Goal: Information Seeking & Learning: Learn about a topic

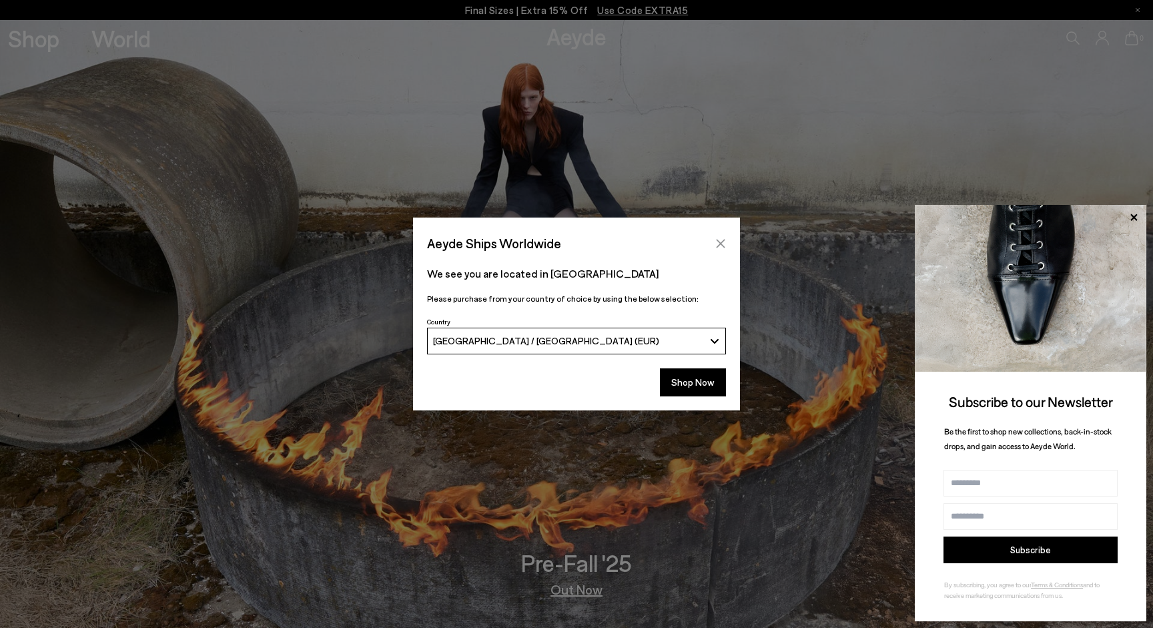
click at [718, 246] on icon "Close" at bounding box center [721, 243] width 9 height 9
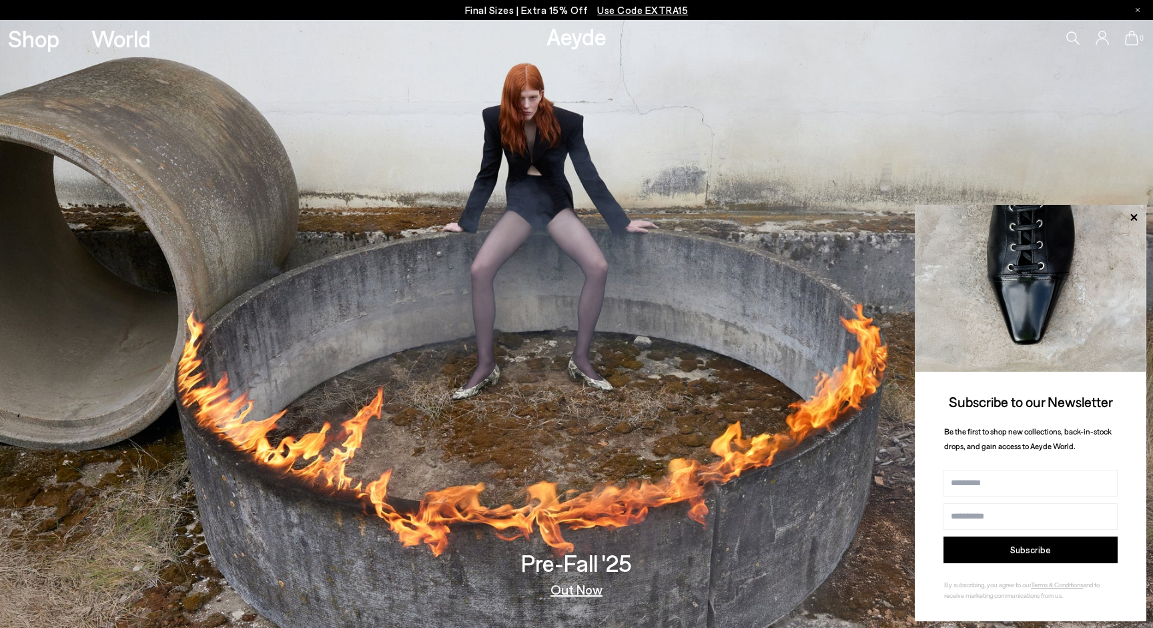
click at [1131, 210] on img at bounding box center [1031, 288] width 232 height 167
click at [1131, 214] on icon at bounding box center [1133, 217] width 17 height 17
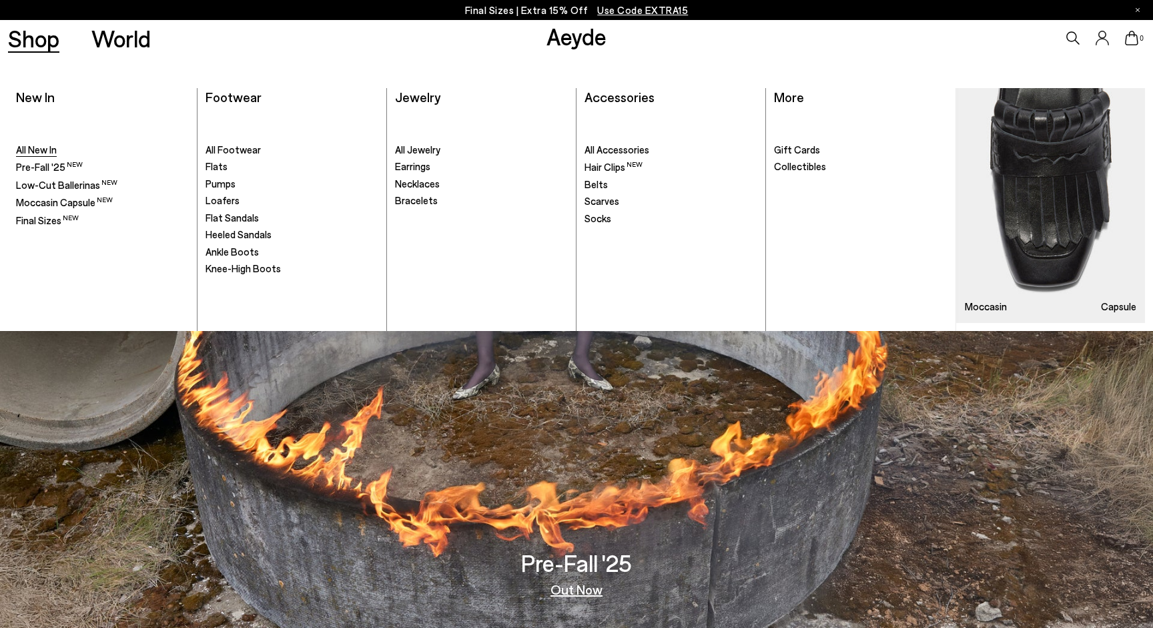
click at [36, 149] on span "All New In" at bounding box center [36, 150] width 41 height 12
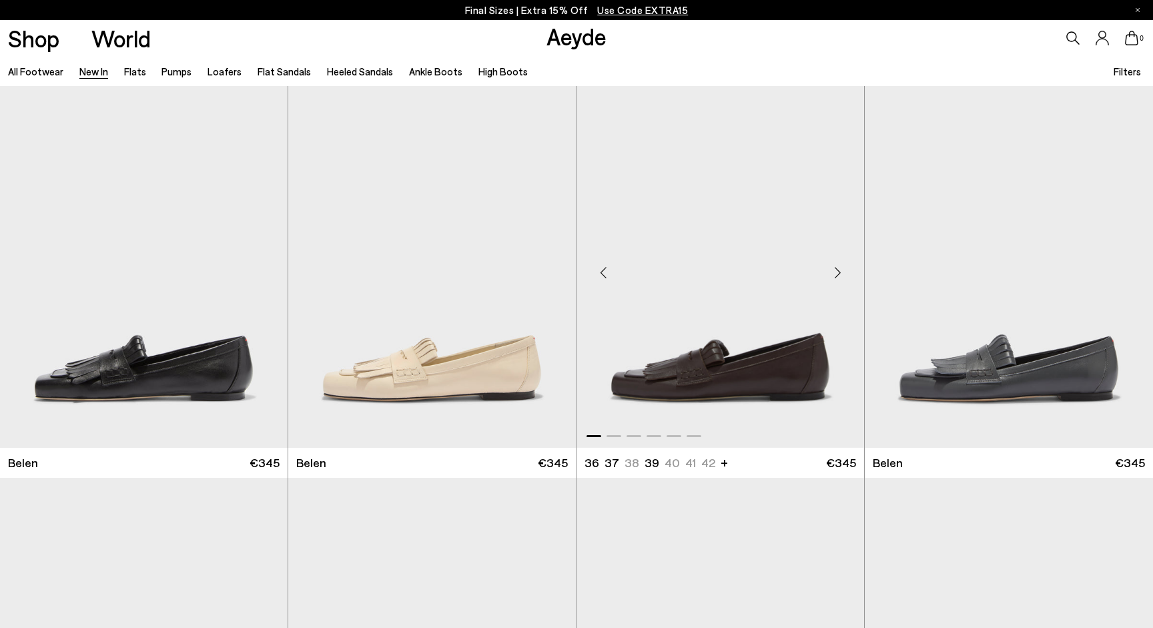
click at [838, 274] on div "Next slide" at bounding box center [838, 272] width 40 height 40
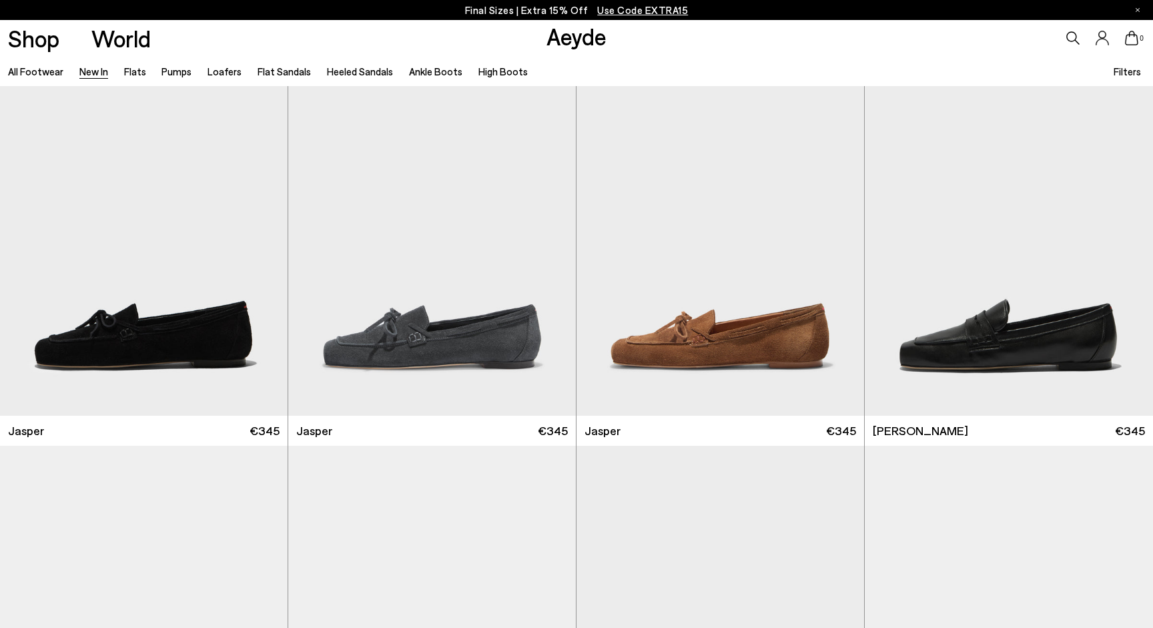
scroll to position [425, 0]
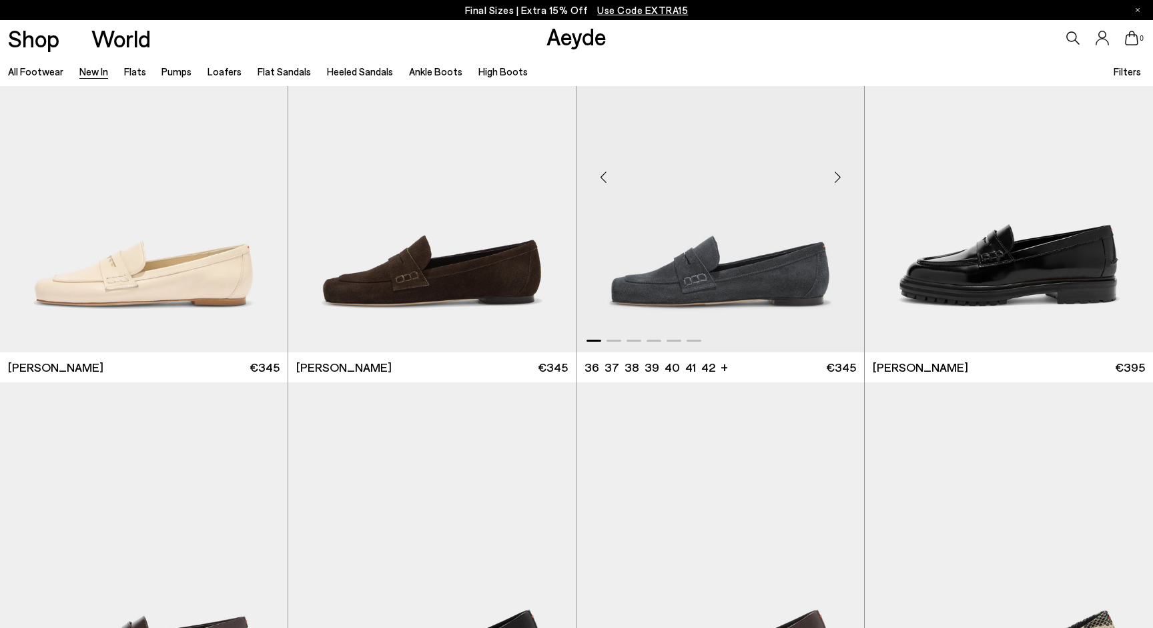
scroll to position [880, 0]
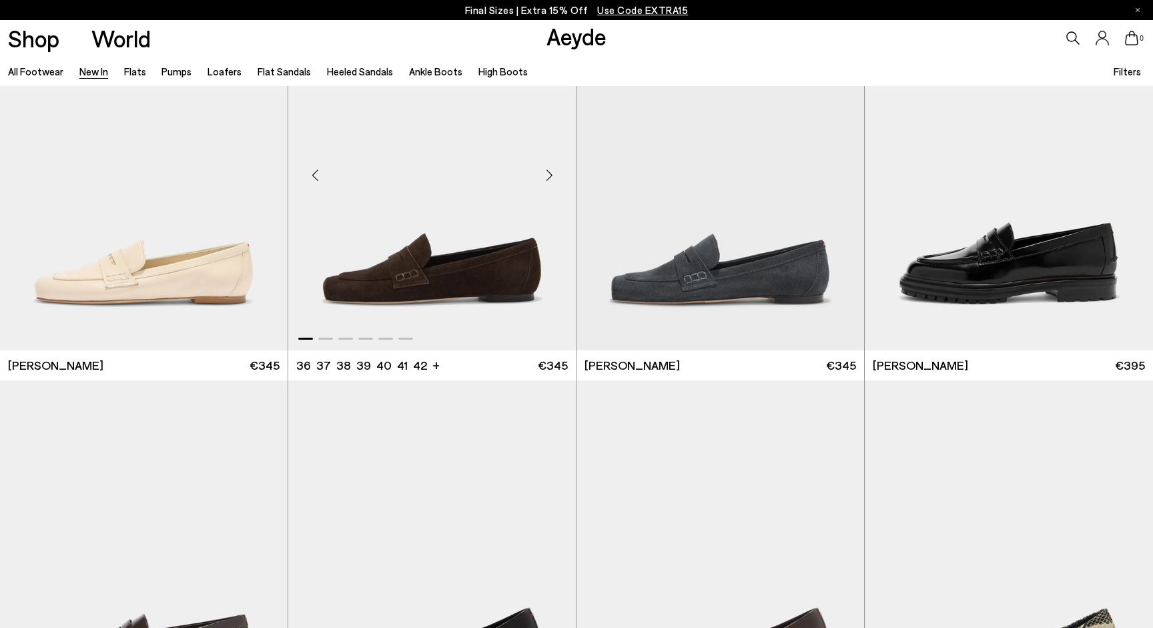
click at [548, 174] on div "Next slide" at bounding box center [549, 175] width 40 height 40
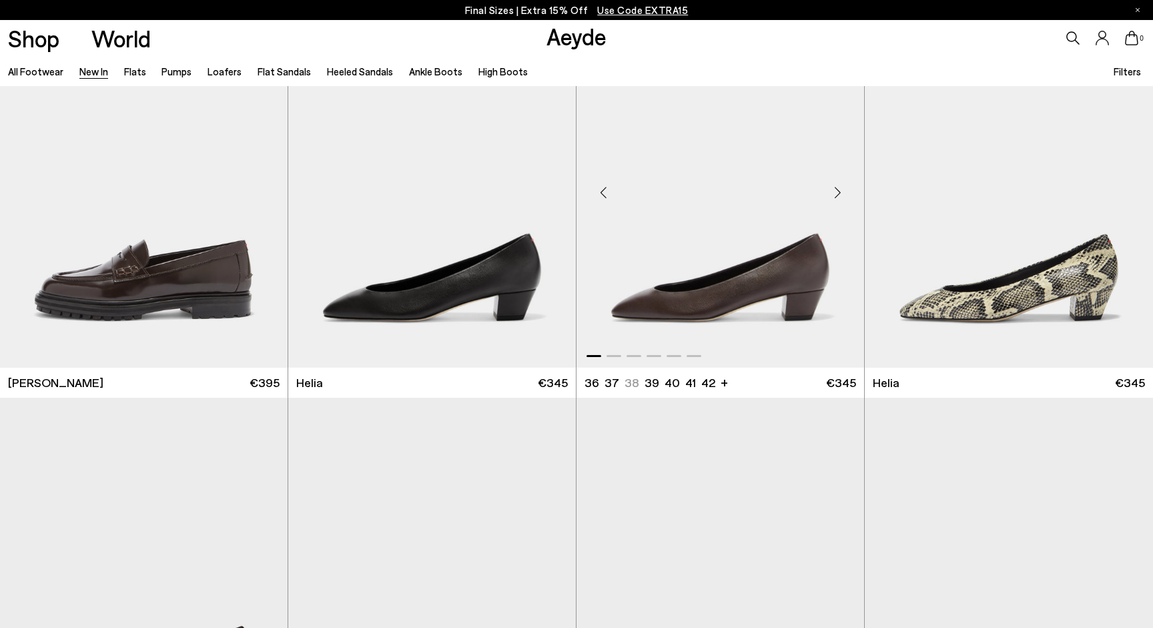
scroll to position [1250, 0]
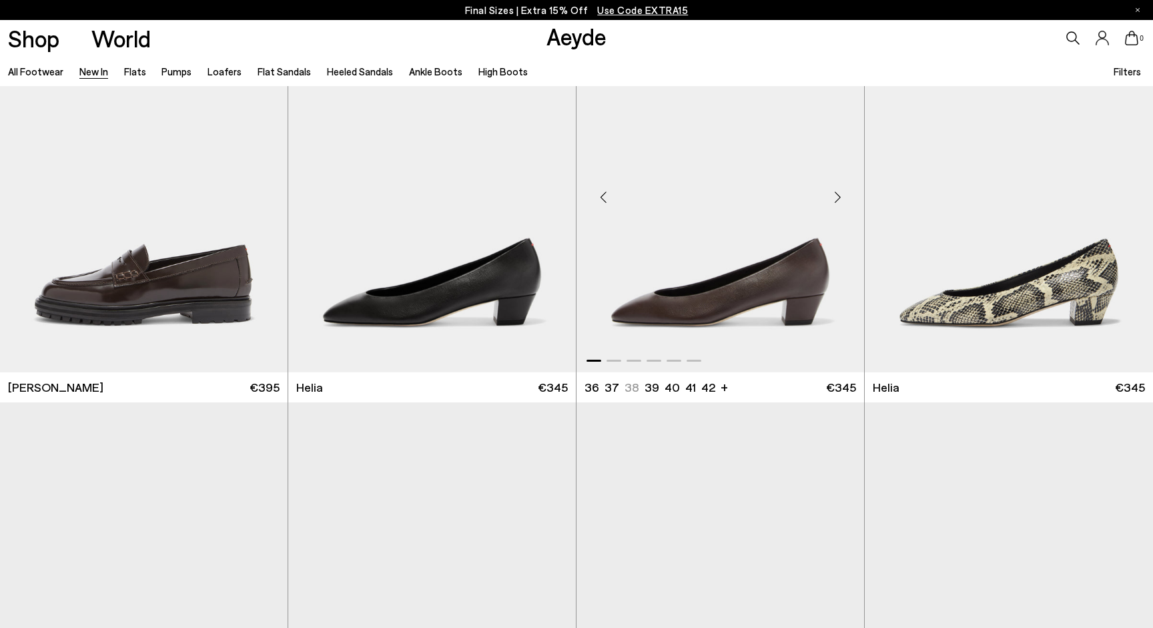
click at [844, 200] on div "Next slide" at bounding box center [838, 197] width 40 height 40
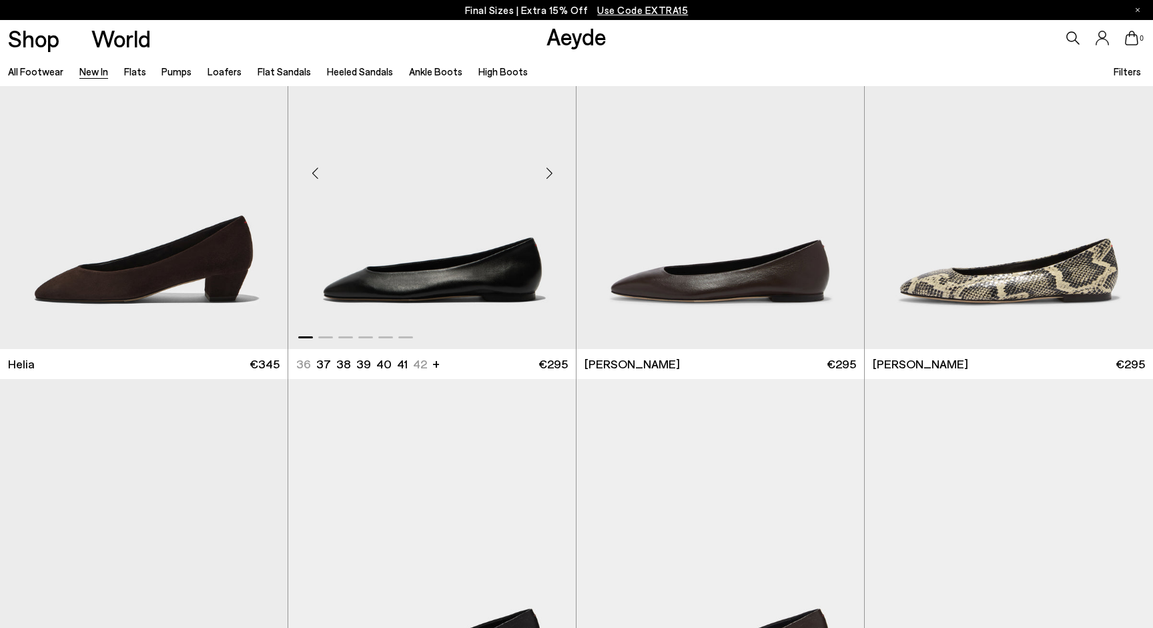
scroll to position [1668, 0]
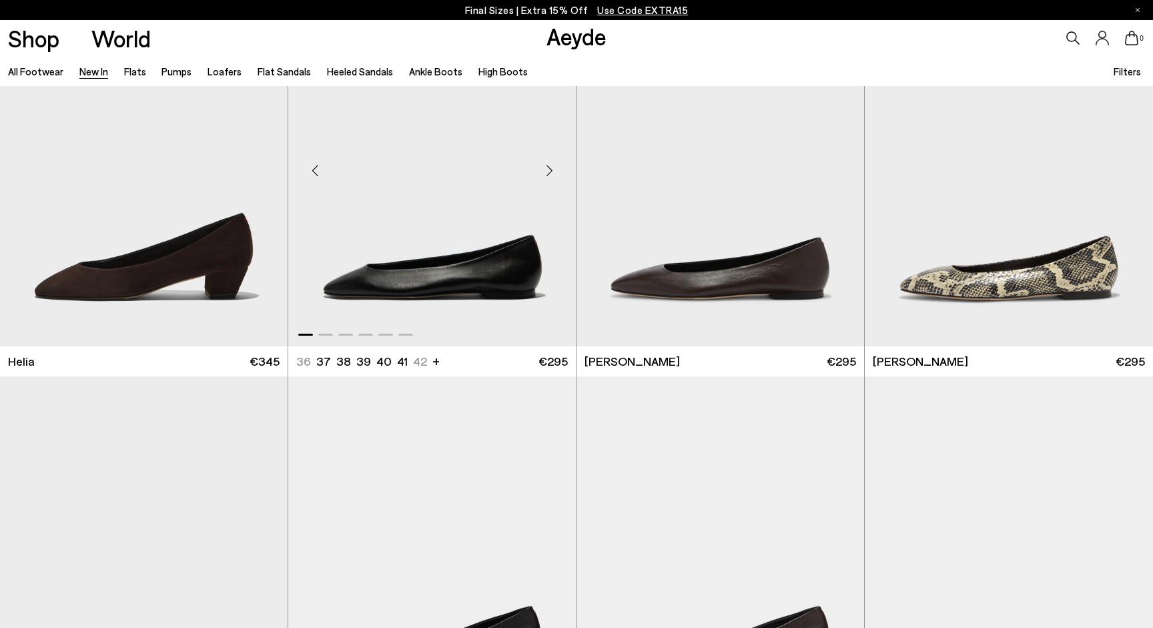
click at [549, 167] on div "Next slide" at bounding box center [549, 171] width 40 height 40
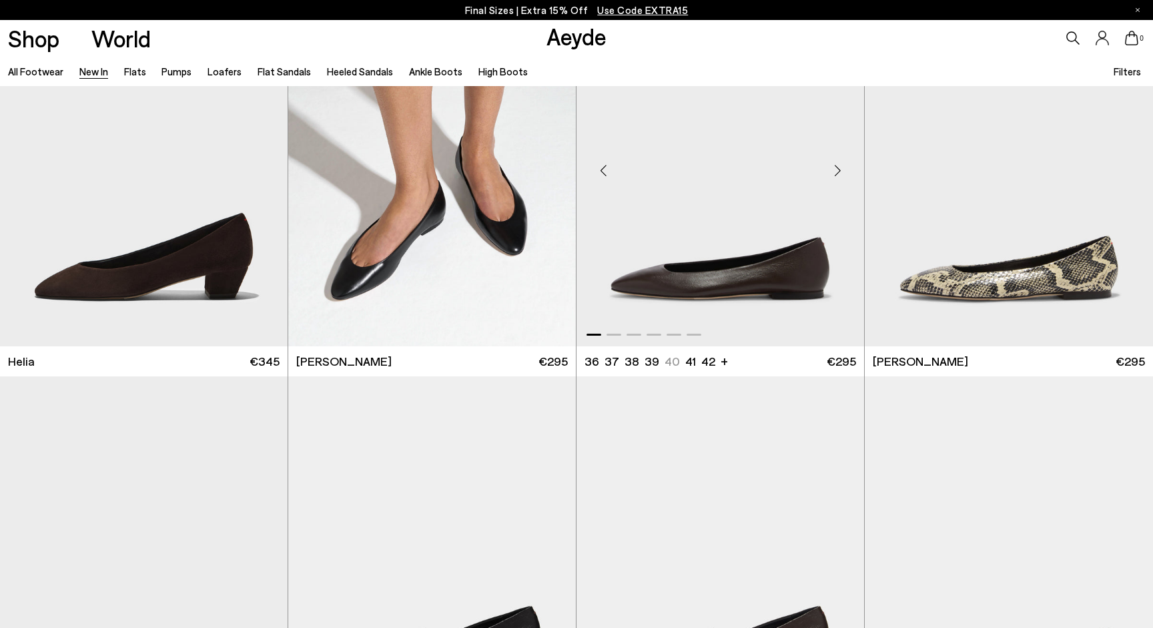
click at [836, 167] on div "Next slide" at bounding box center [838, 171] width 40 height 40
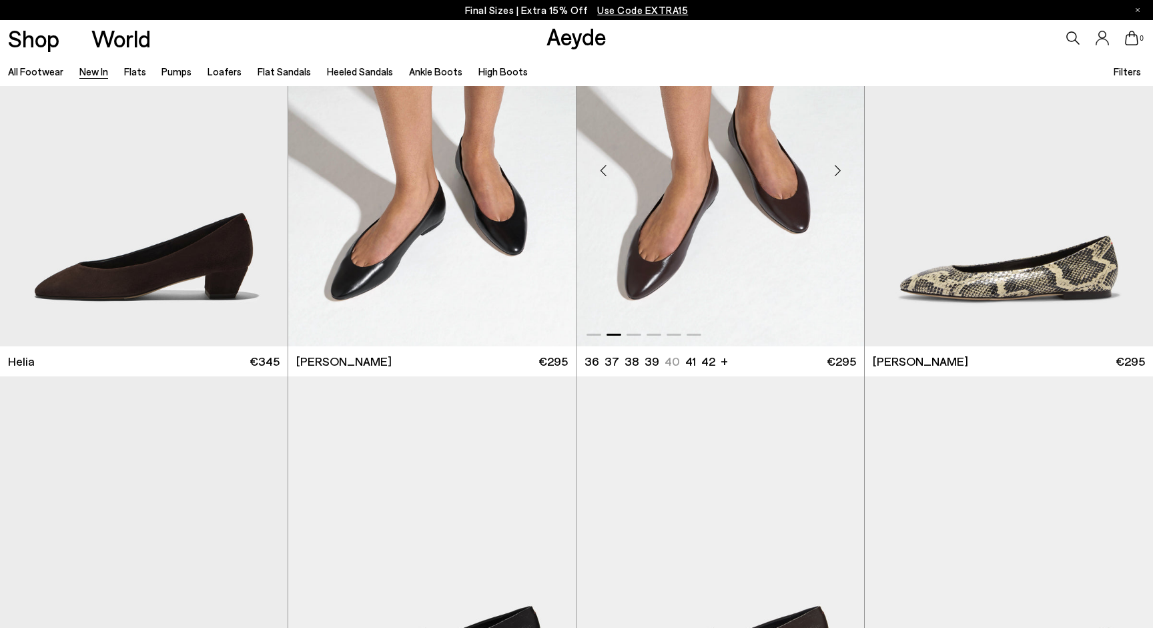
click at [836, 167] on div "Next slide" at bounding box center [838, 171] width 40 height 40
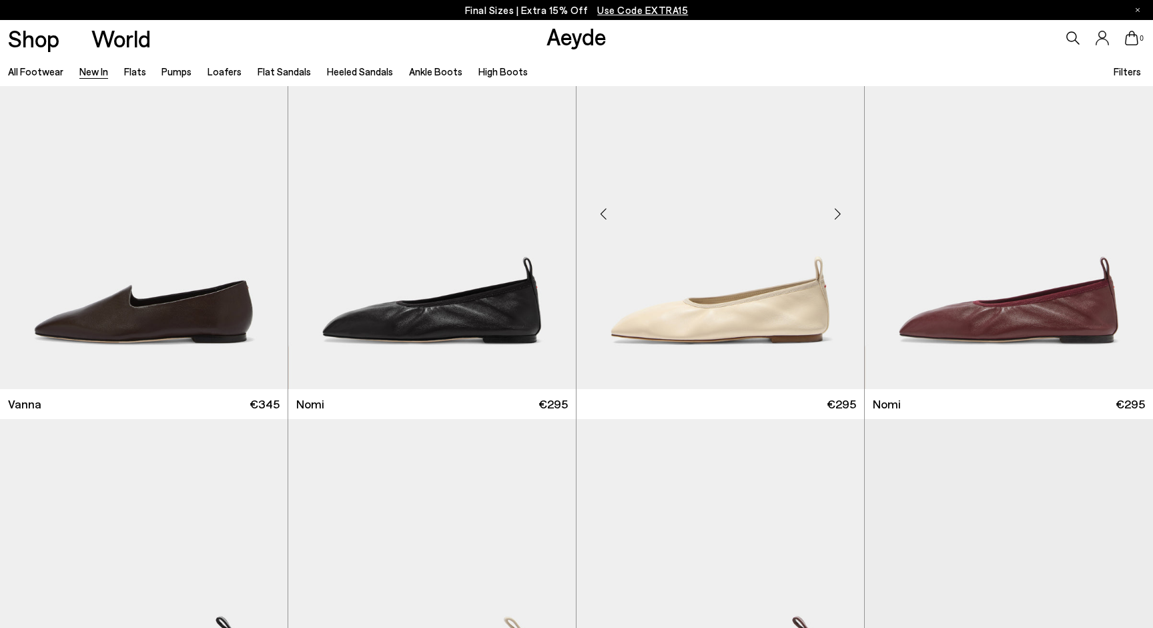
scroll to position [2417, 0]
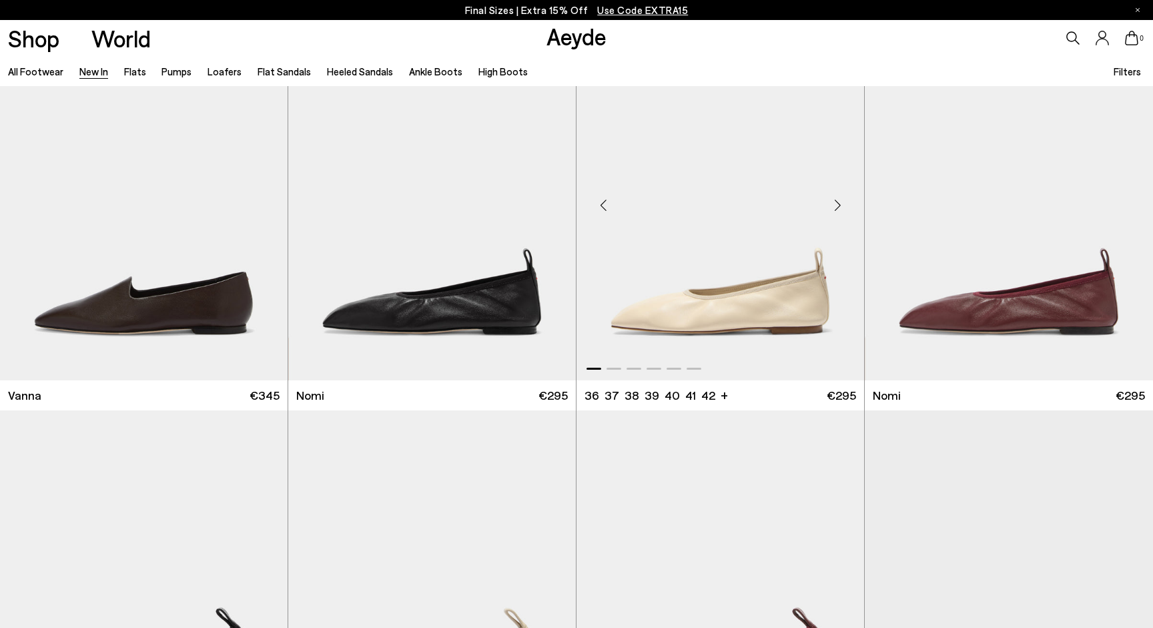
click at [840, 205] on div "Next slide" at bounding box center [838, 205] width 40 height 40
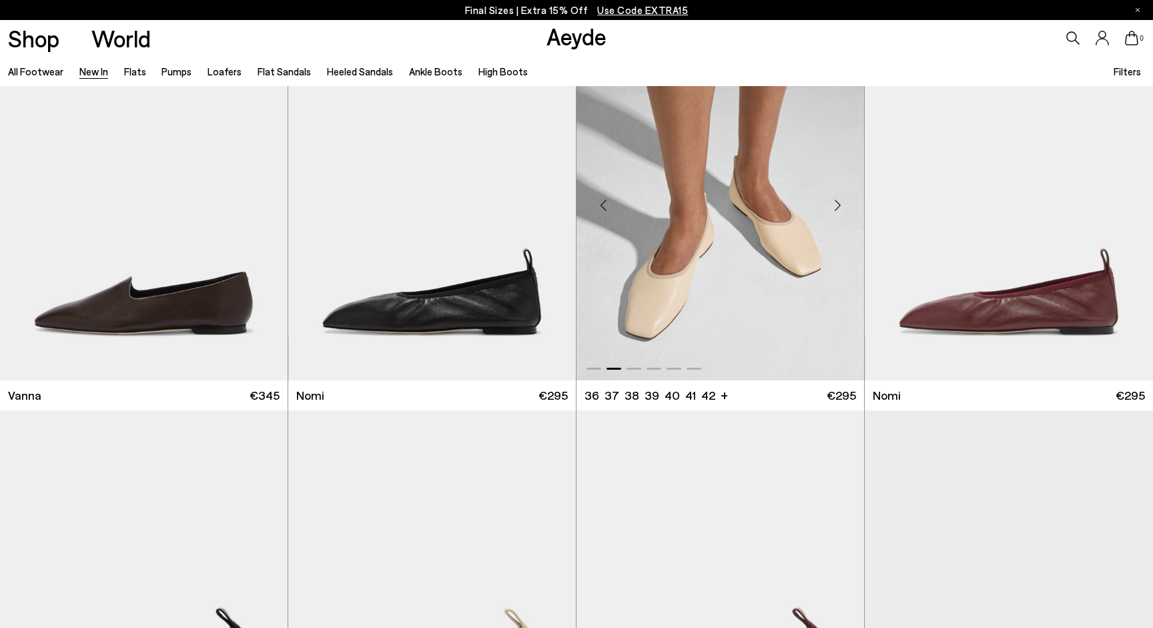
click at [840, 205] on div "Next slide" at bounding box center [838, 205] width 40 height 40
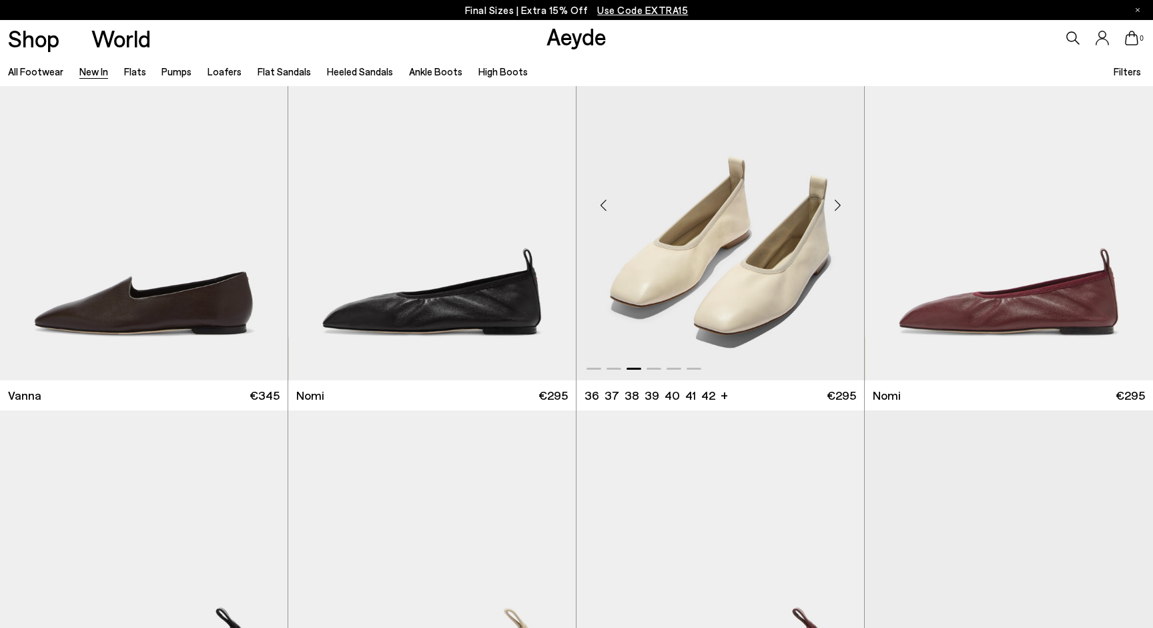
scroll to position [2163, 0]
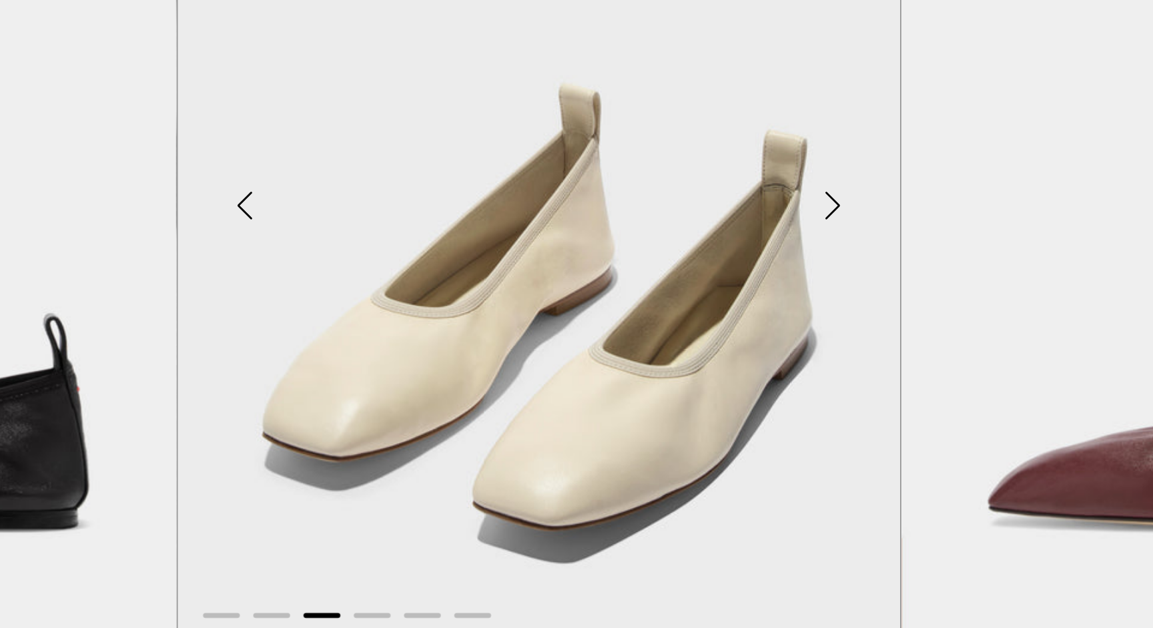
click at [818, 439] on div "Next slide" at bounding box center [838, 459] width 40 height 40
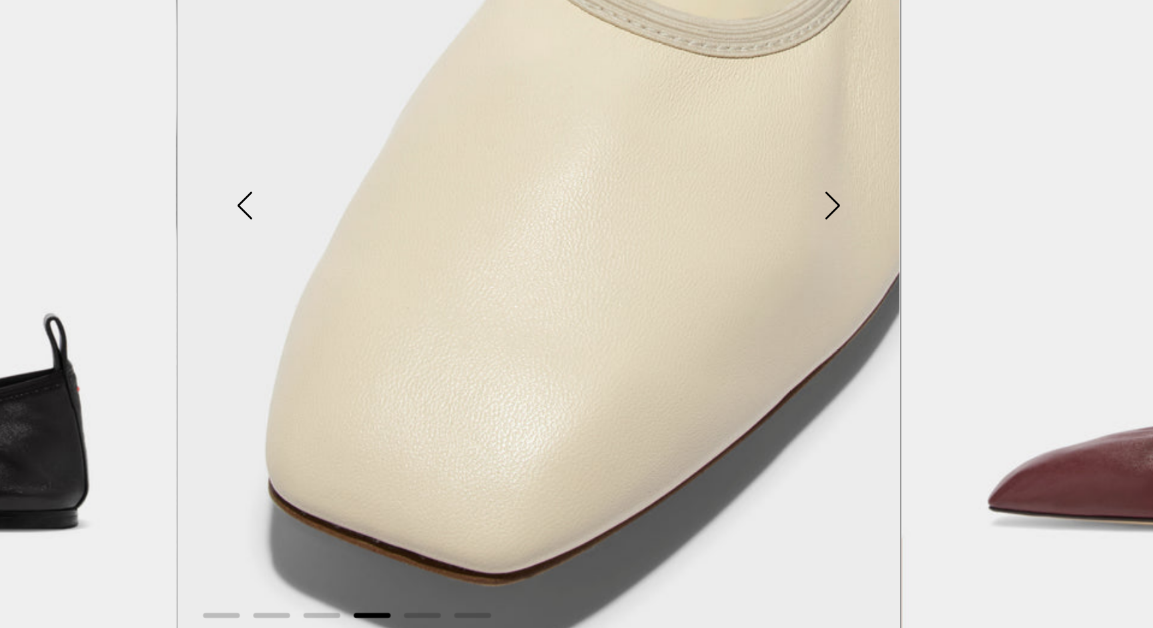
click at [818, 439] on div "Next slide" at bounding box center [838, 459] width 40 height 40
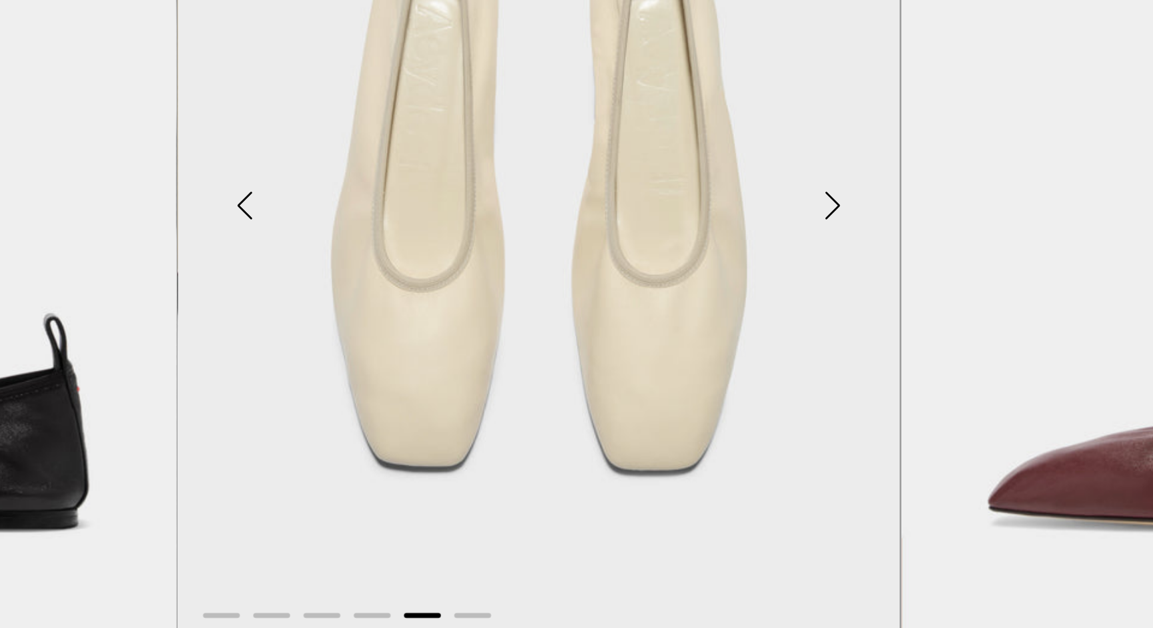
click at [818, 439] on div "Next slide" at bounding box center [838, 459] width 40 height 40
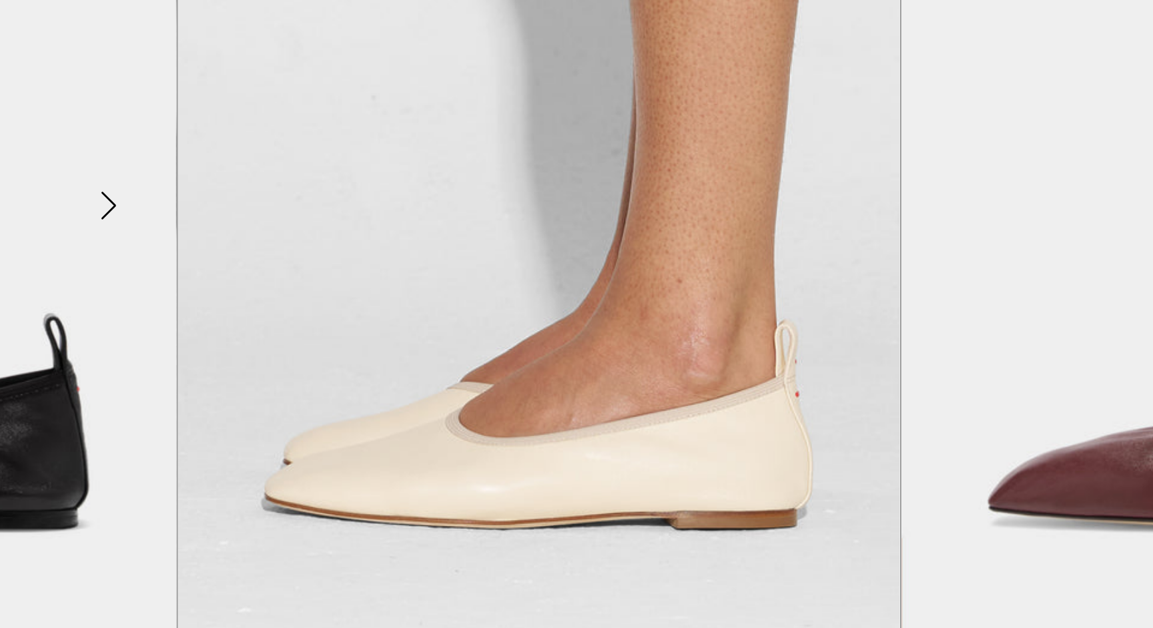
scroll to position [2417, 0]
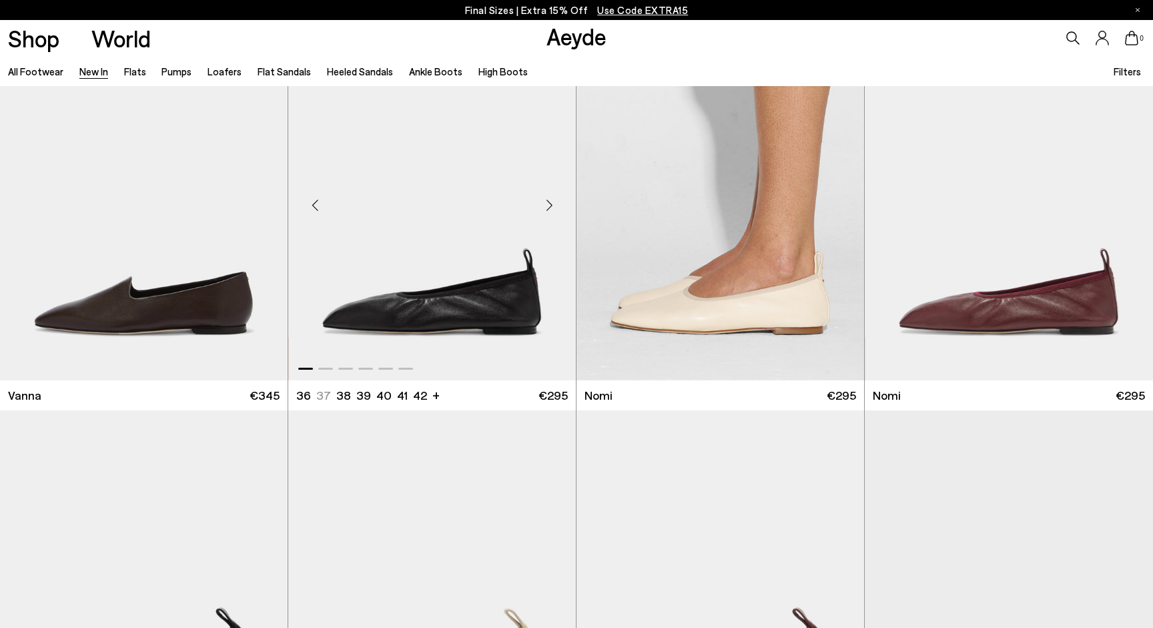
click at [549, 210] on div "Next slide" at bounding box center [549, 205] width 40 height 40
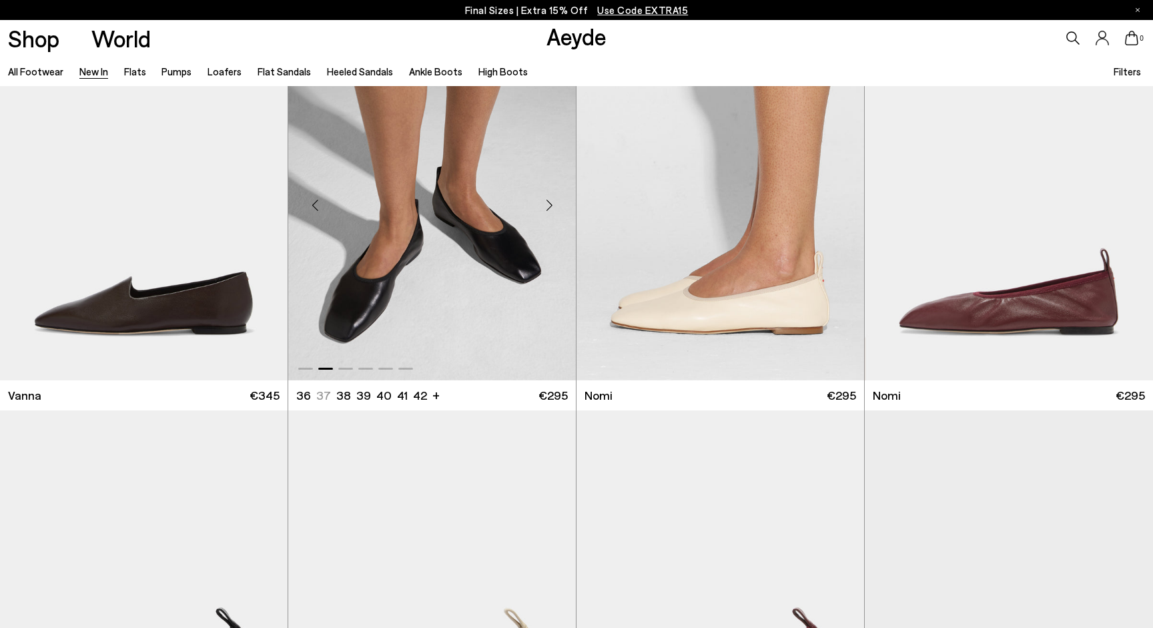
click at [549, 210] on div "Next slide" at bounding box center [549, 205] width 40 height 40
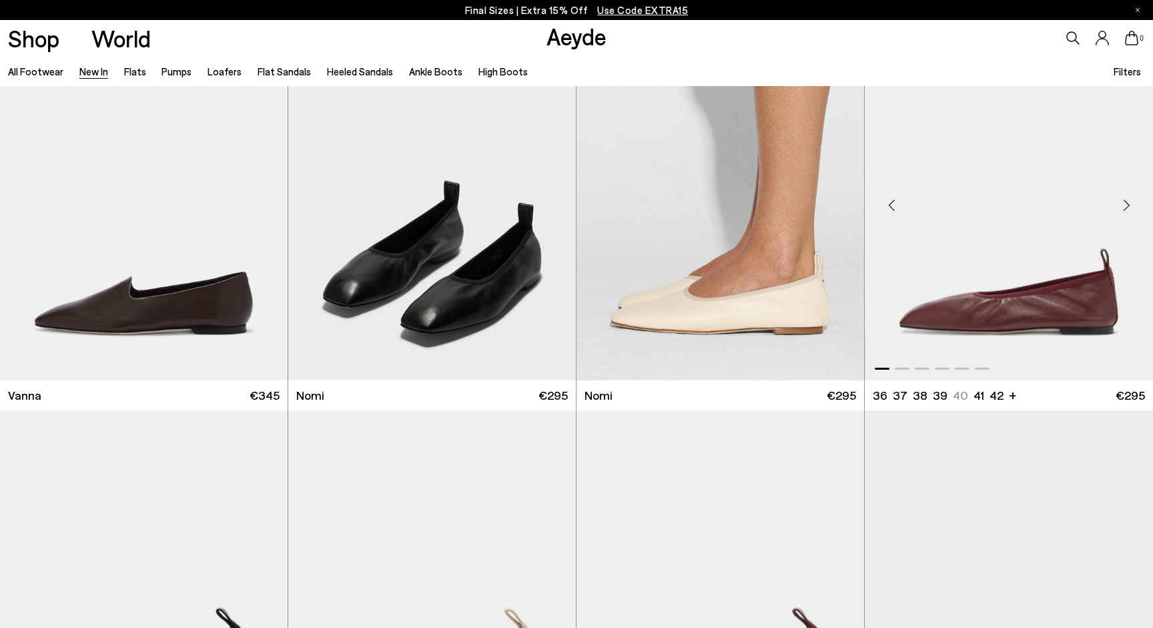
click at [1125, 198] on div "Next slide" at bounding box center [1127, 205] width 40 height 40
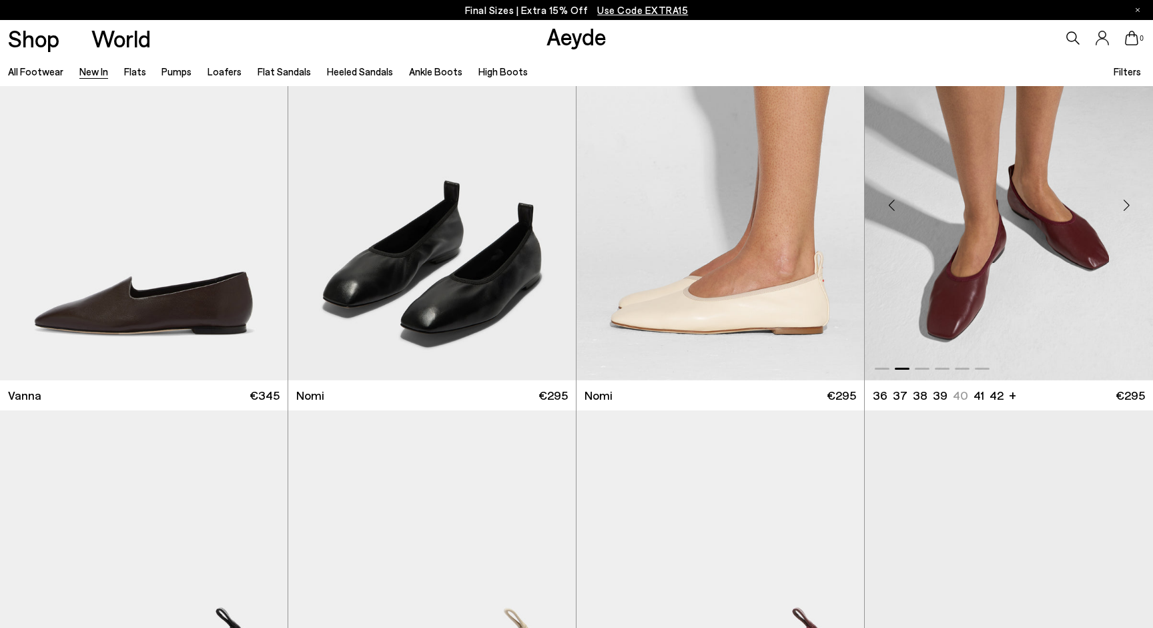
click at [1125, 198] on div "Next slide" at bounding box center [1127, 205] width 40 height 40
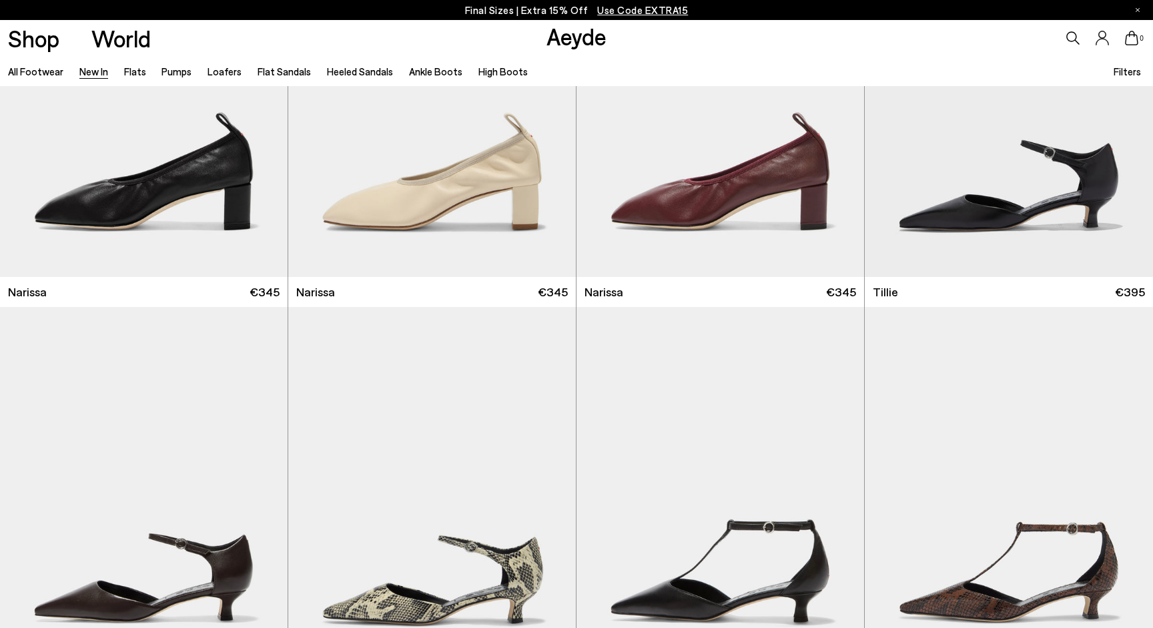
scroll to position [2921, 0]
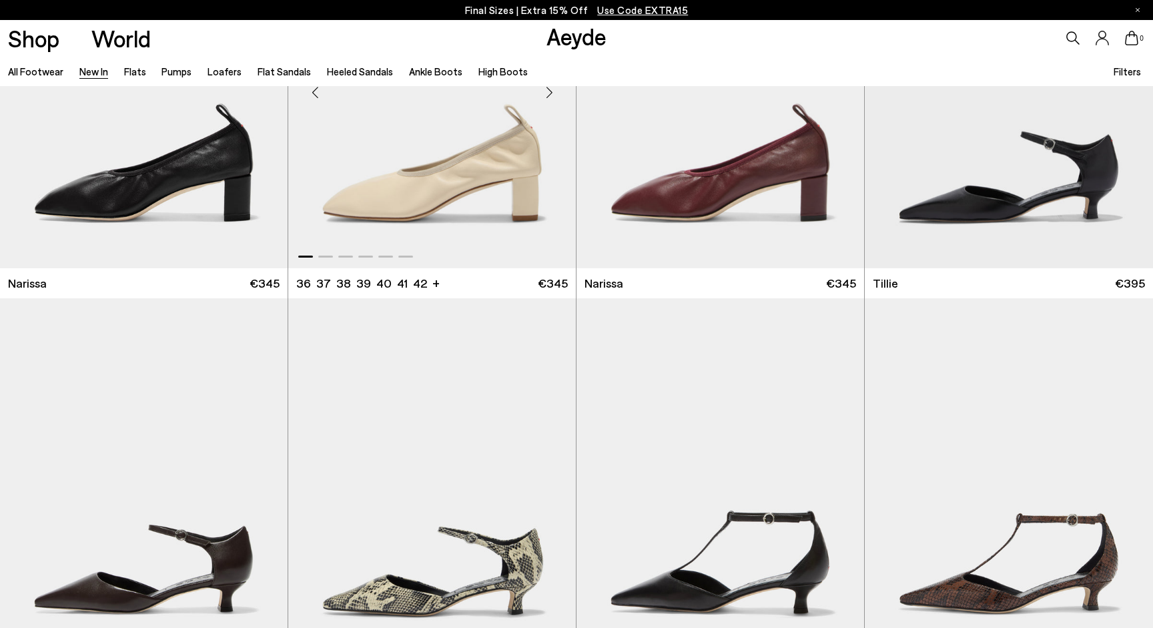
click at [547, 90] on div "Next slide" at bounding box center [549, 93] width 40 height 40
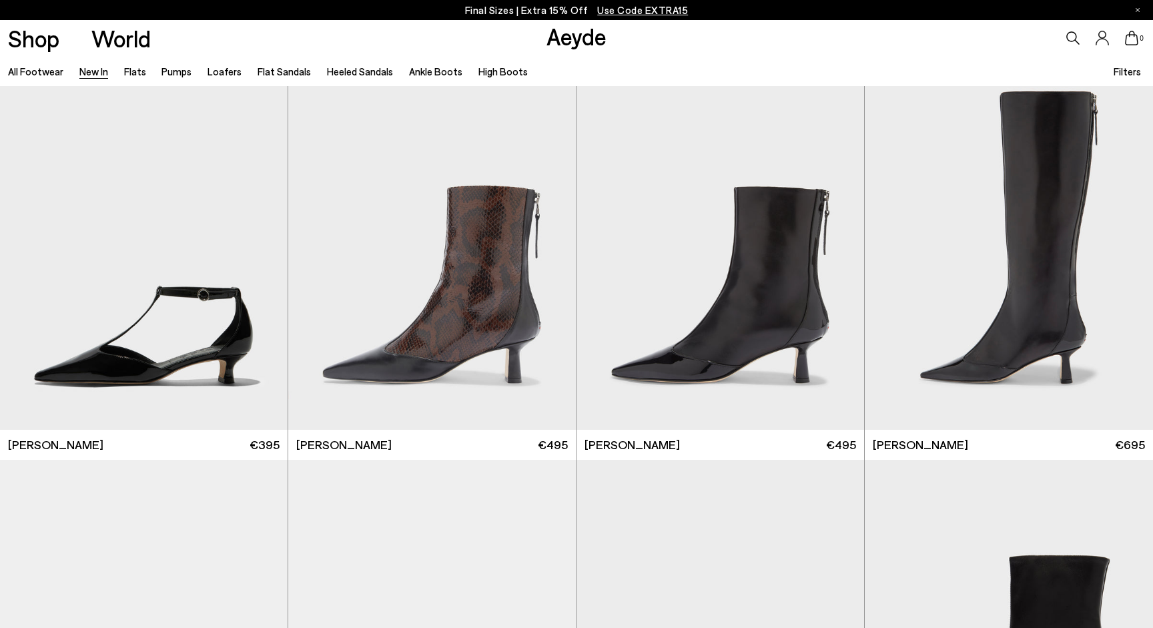
scroll to position [3545, 0]
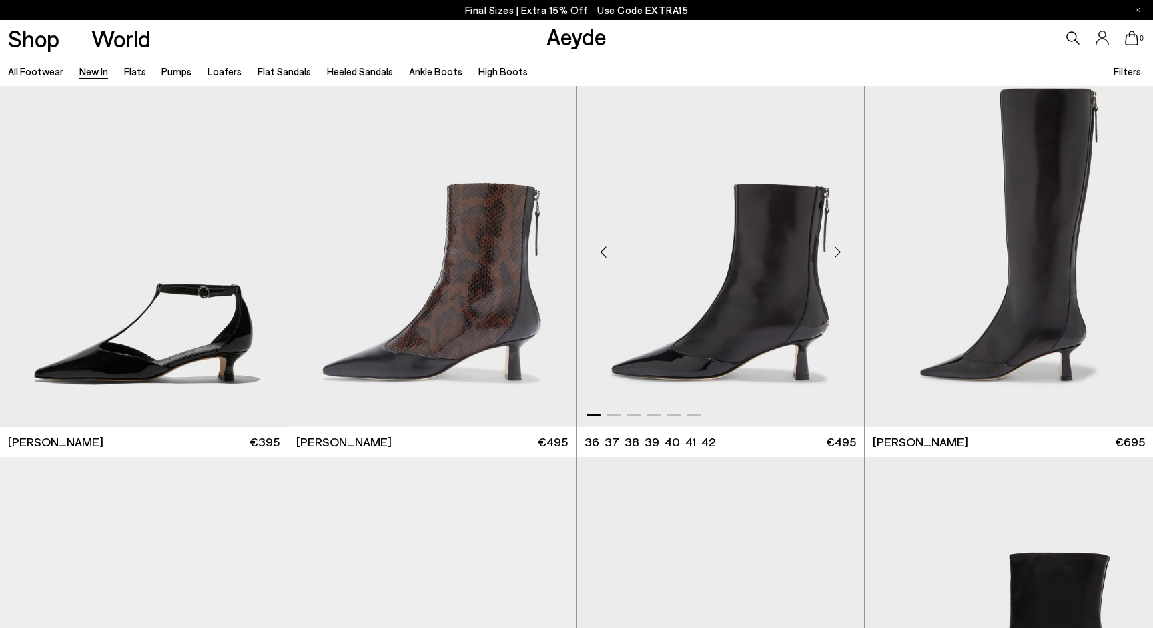
click at [838, 251] on div "Next slide" at bounding box center [838, 252] width 40 height 40
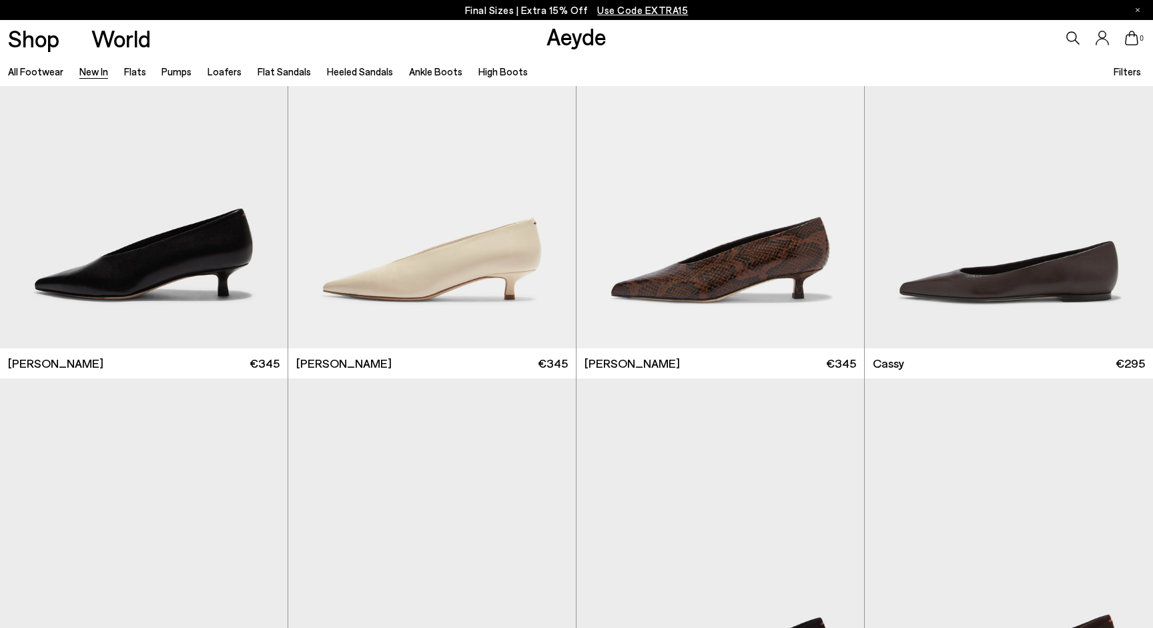
scroll to position [5986, 0]
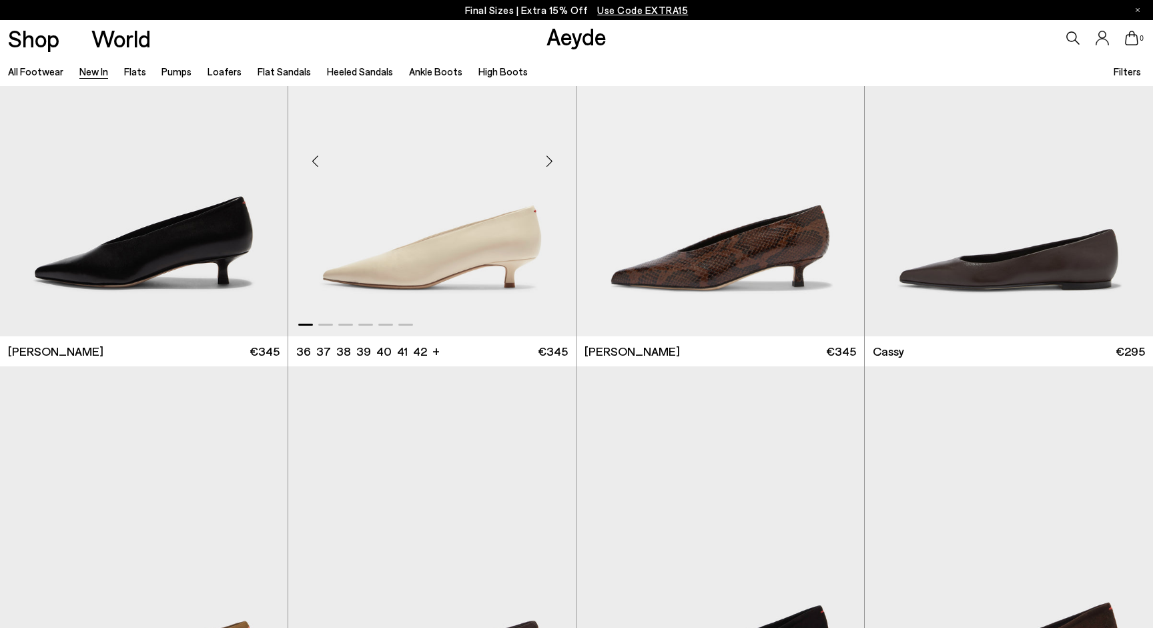
click at [548, 162] on div "Next slide" at bounding box center [549, 161] width 40 height 40
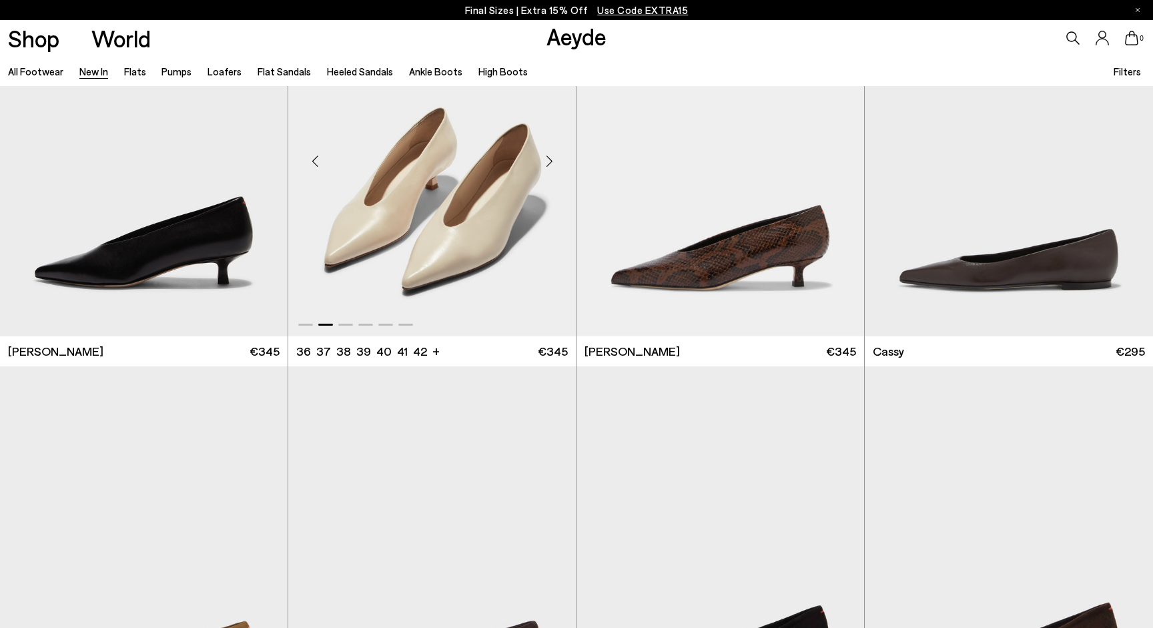
click at [548, 162] on div "Next slide" at bounding box center [549, 161] width 40 height 40
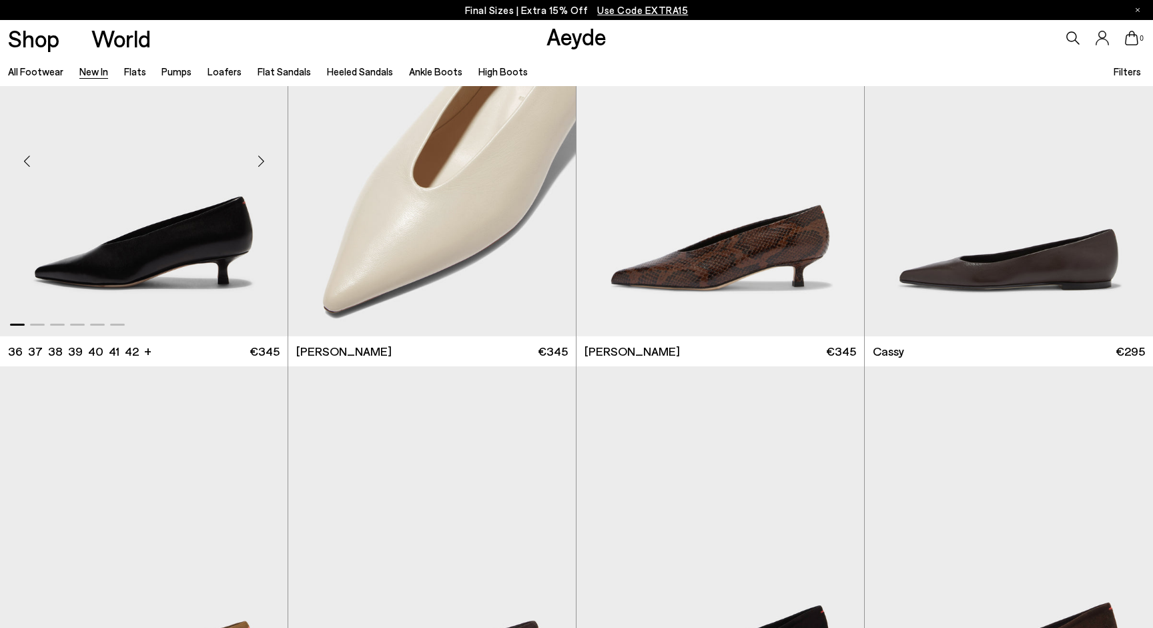
click at [254, 170] on div "Next slide" at bounding box center [261, 161] width 40 height 40
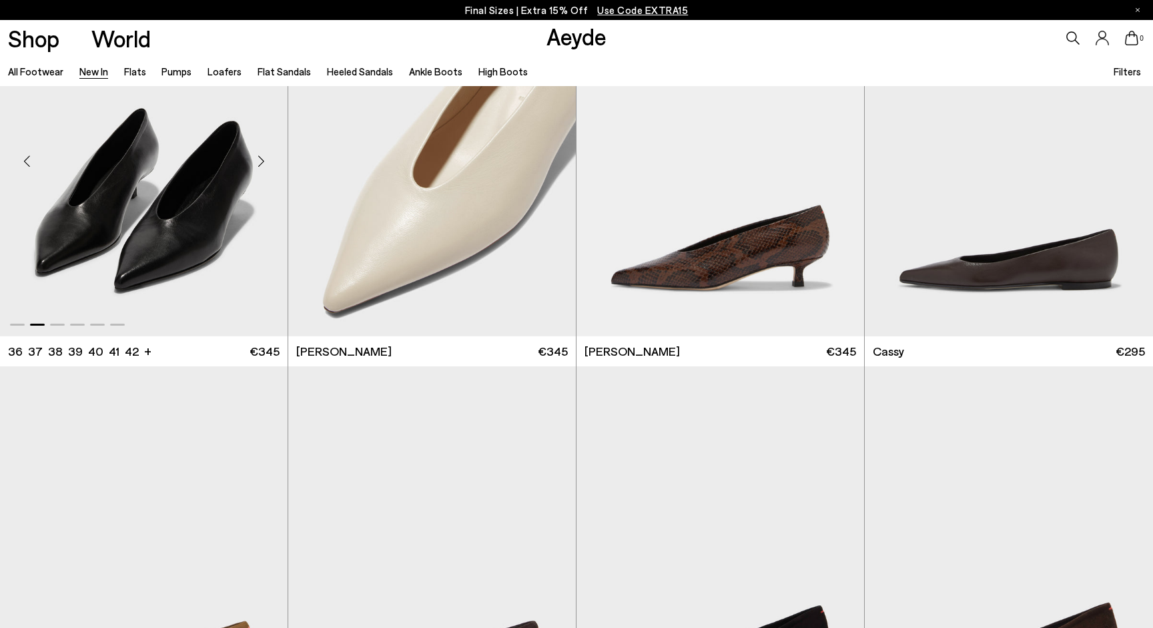
click at [254, 170] on div "Next slide" at bounding box center [261, 161] width 40 height 40
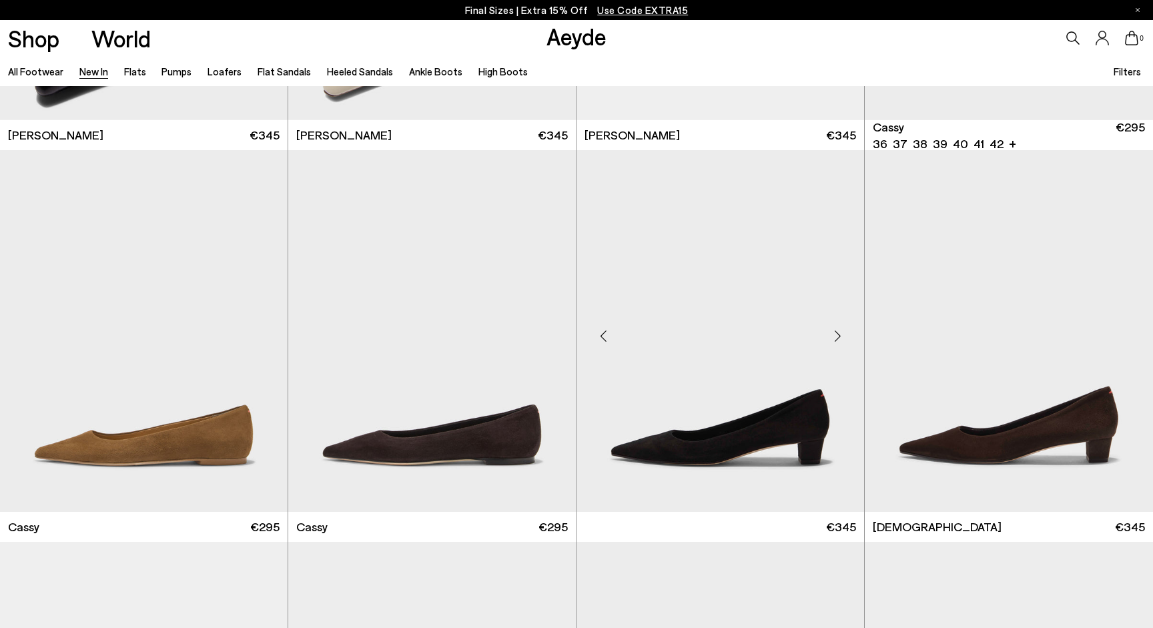
scroll to position [6217, 0]
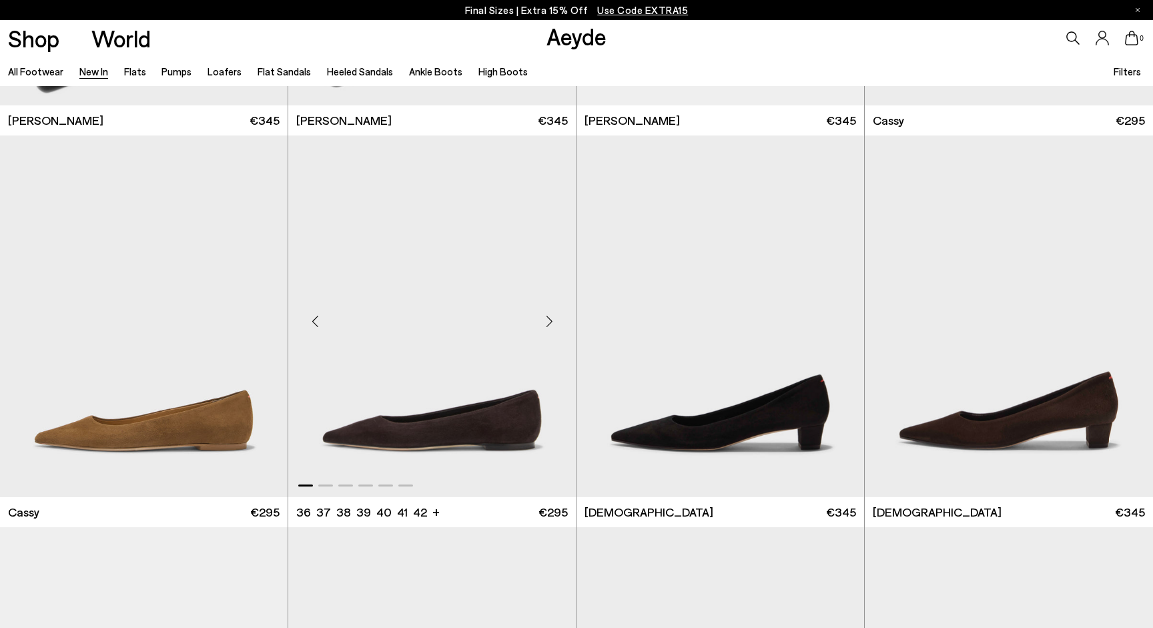
click at [542, 322] on div "Next slide" at bounding box center [549, 322] width 40 height 40
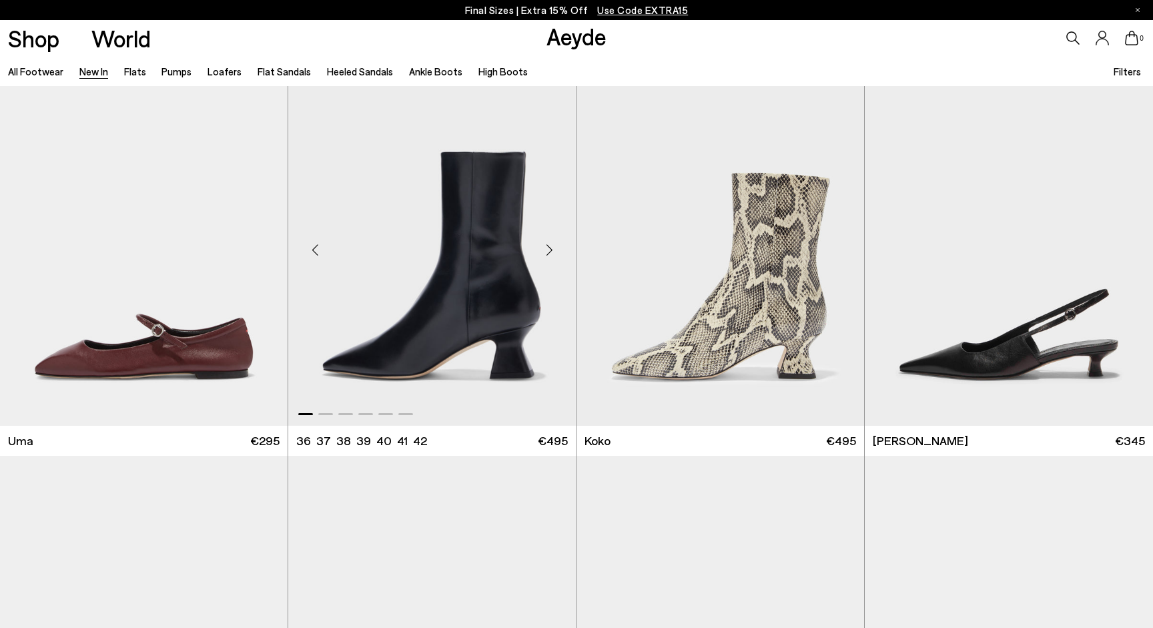
scroll to position [7470, 0]
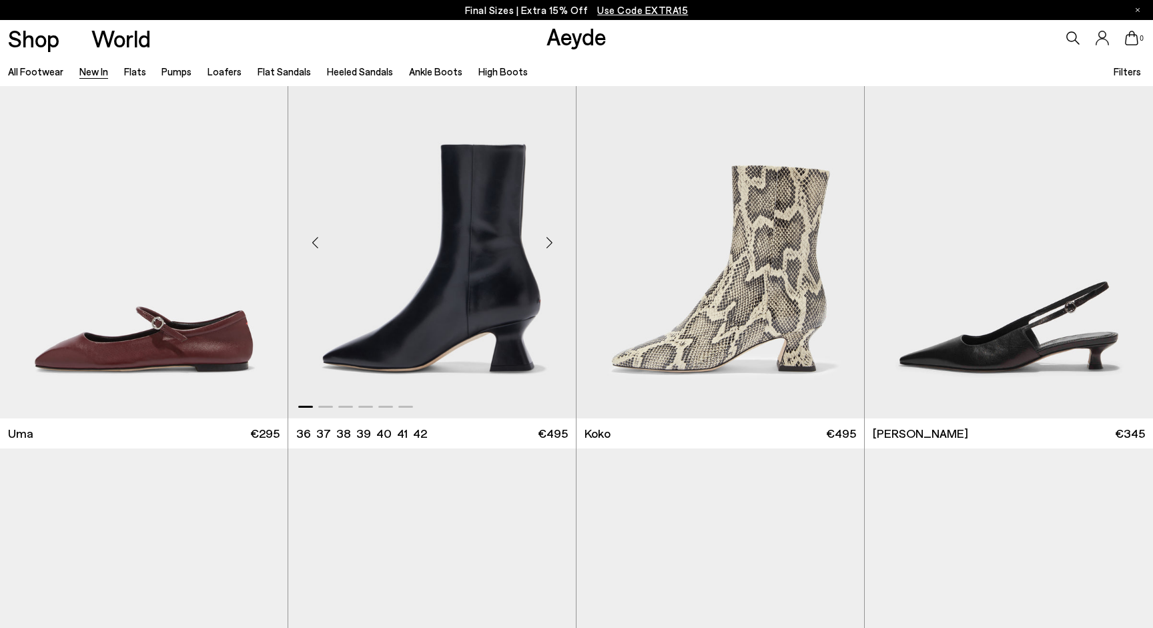
click at [545, 236] on div "Next slide" at bounding box center [549, 243] width 40 height 40
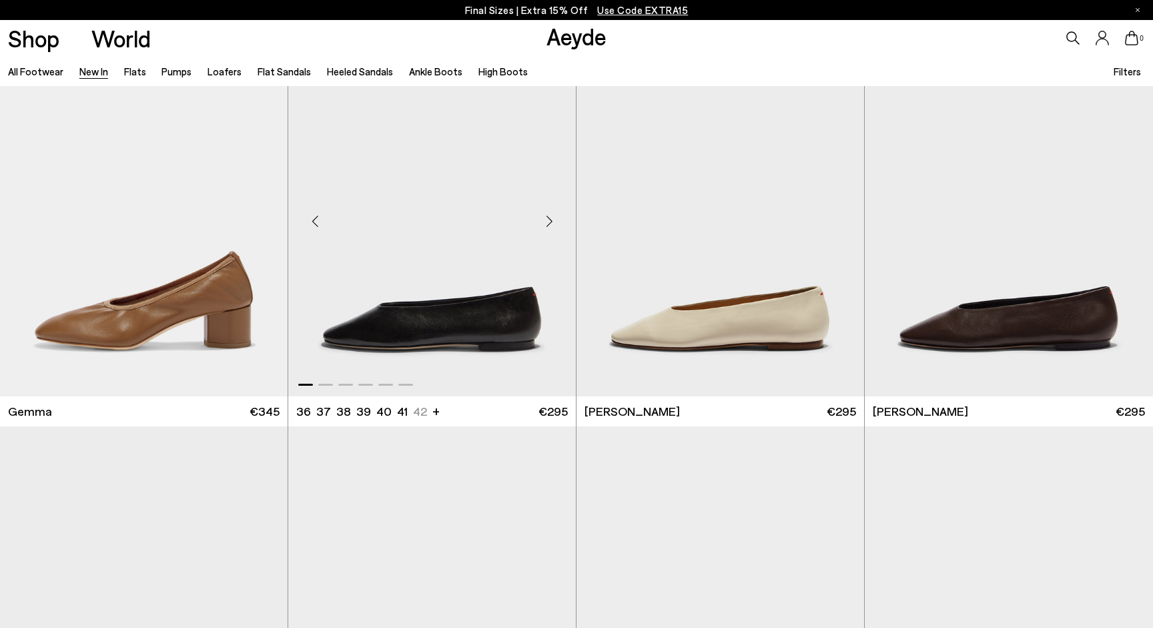
scroll to position [8277, 0]
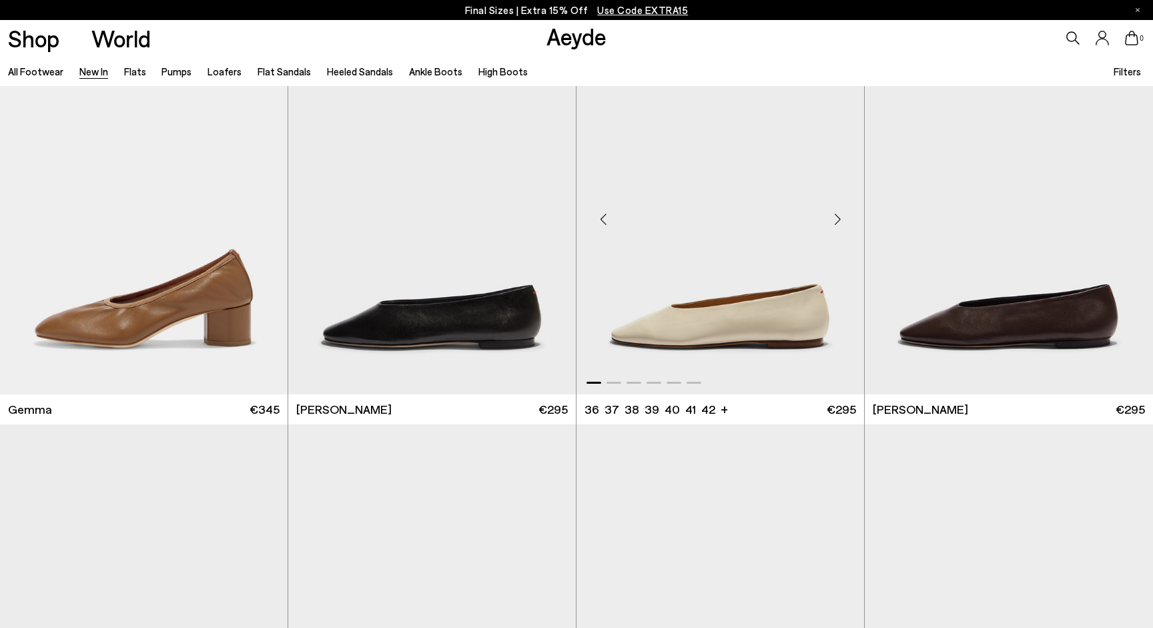
click at [840, 232] on div "Next slide" at bounding box center [838, 219] width 40 height 40
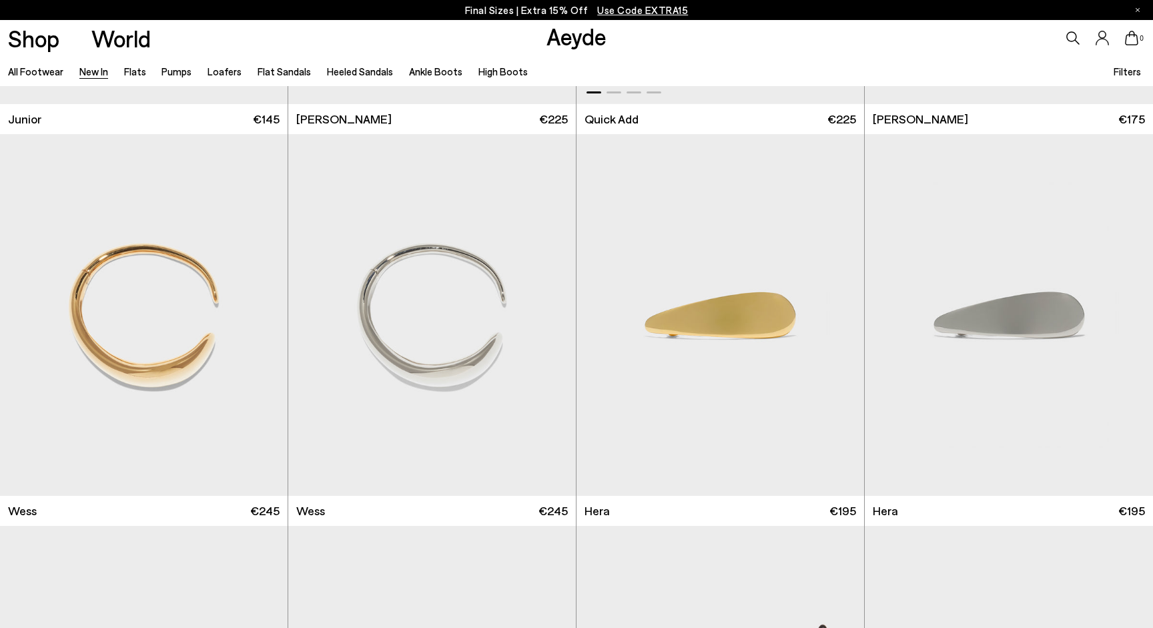
scroll to position [10544, 0]
